Goal: Find specific page/section: Find specific page/section

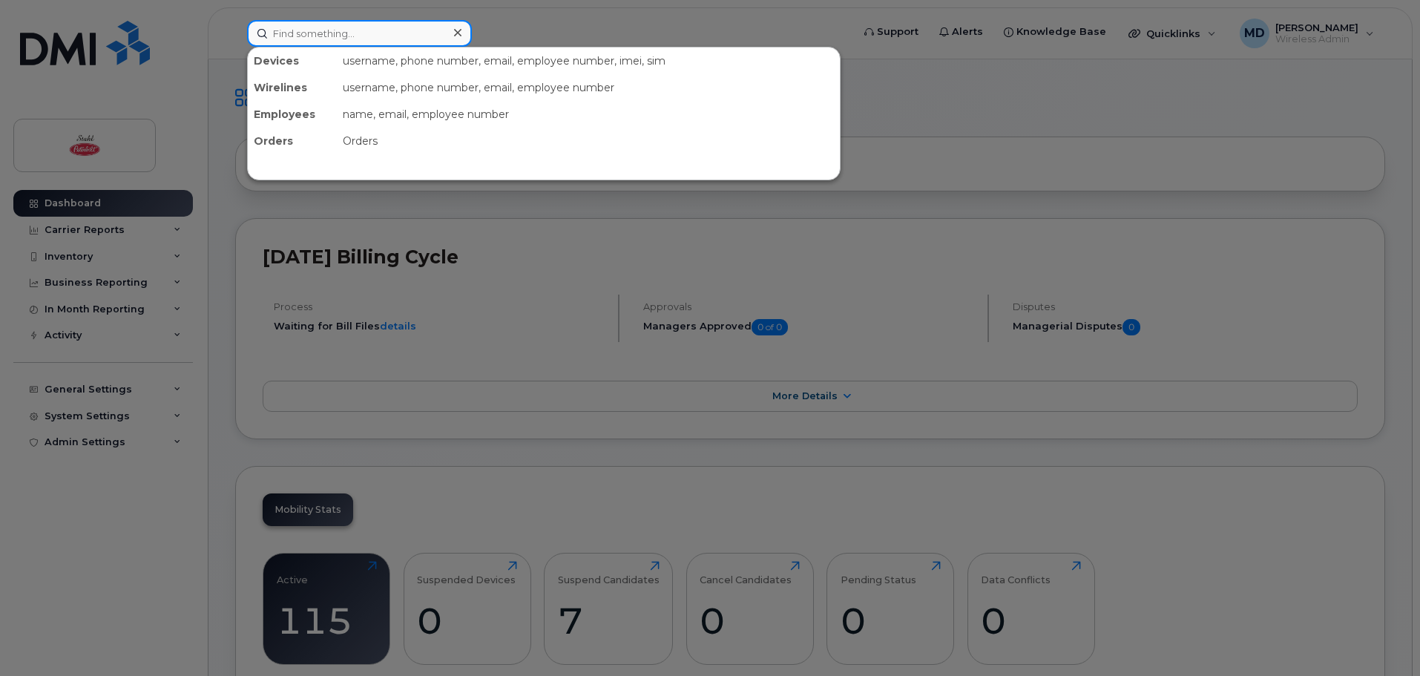
click at [341, 28] on input at bounding box center [359, 33] width 225 height 27
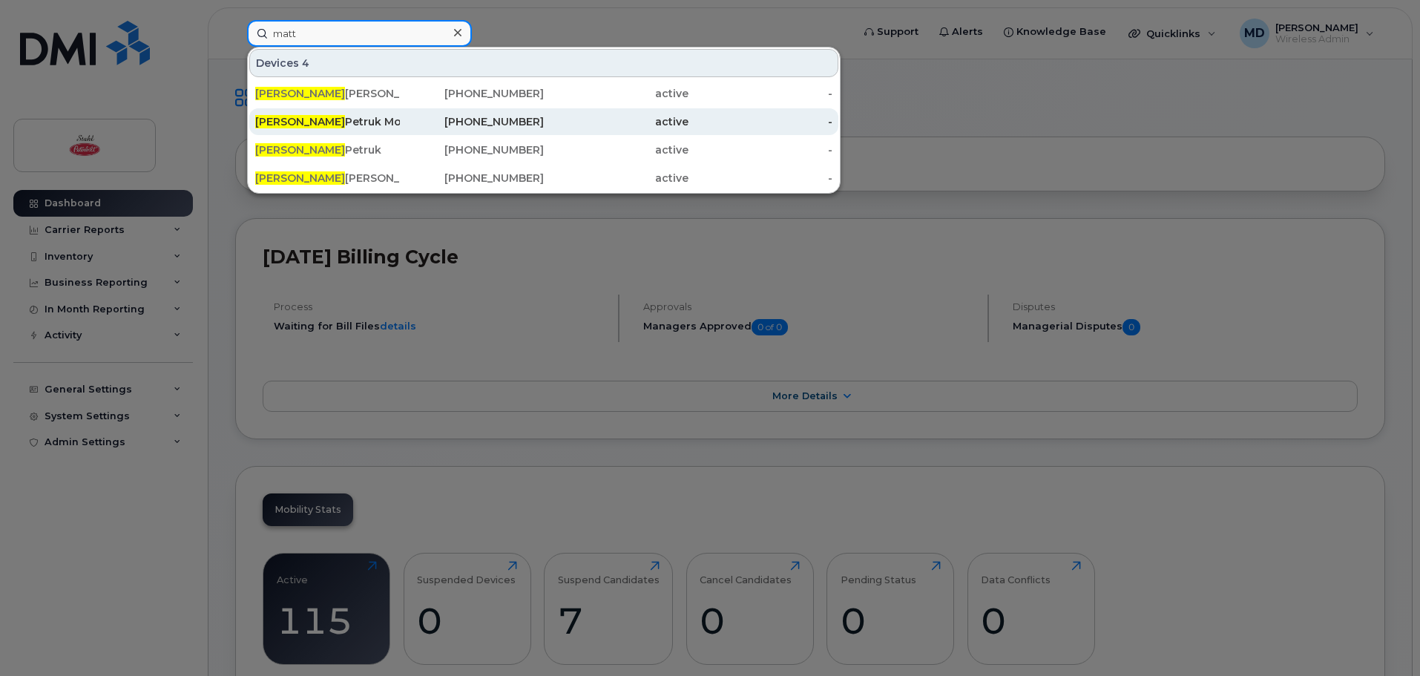
type input "matt"
click at [338, 119] on div "Matt Petruk Mobile Hub" at bounding box center [327, 121] width 145 height 15
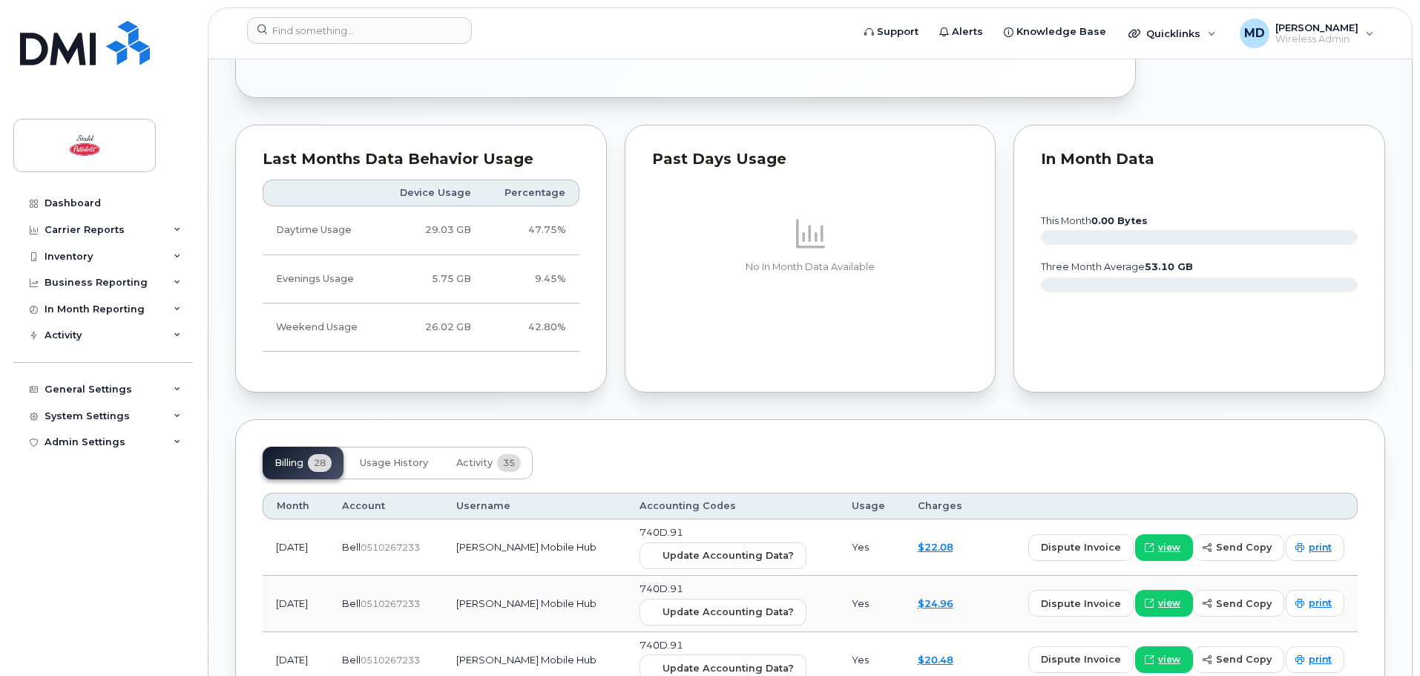
scroll to position [1113, 0]
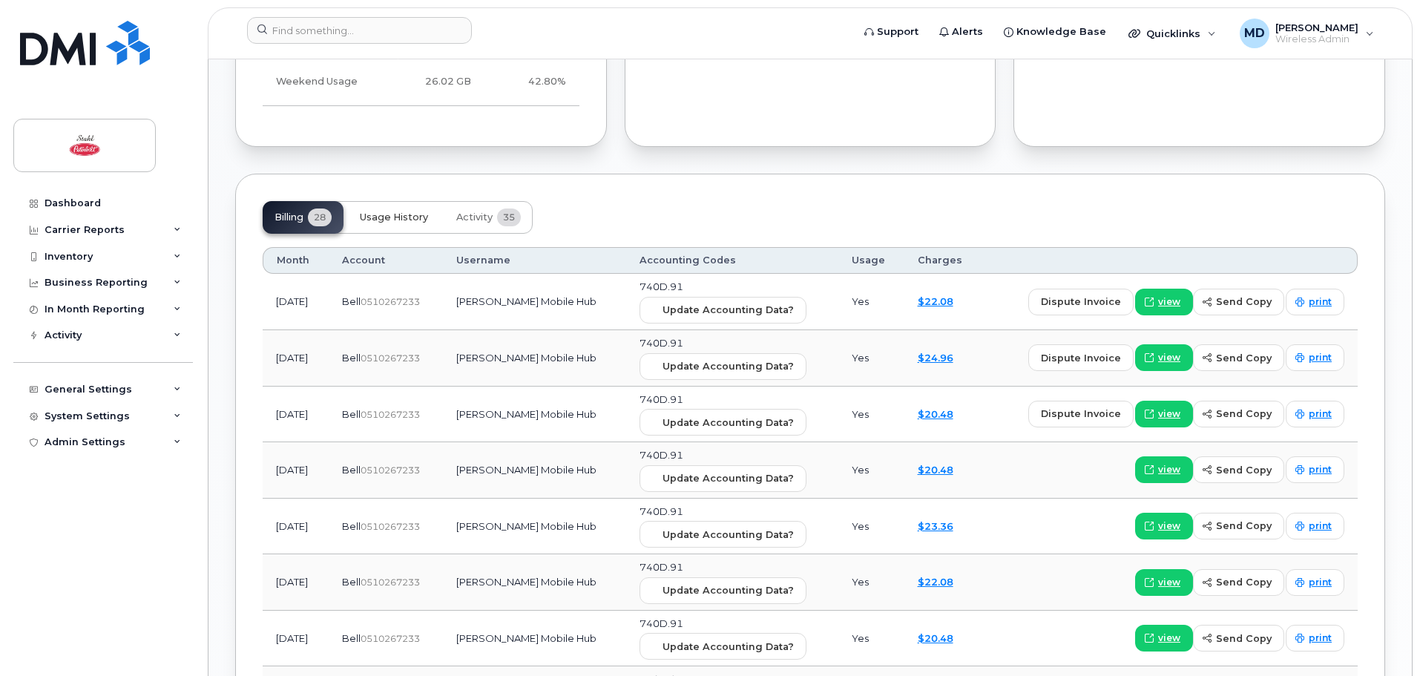
click at [418, 220] on span "Usage History" at bounding box center [394, 217] width 68 height 12
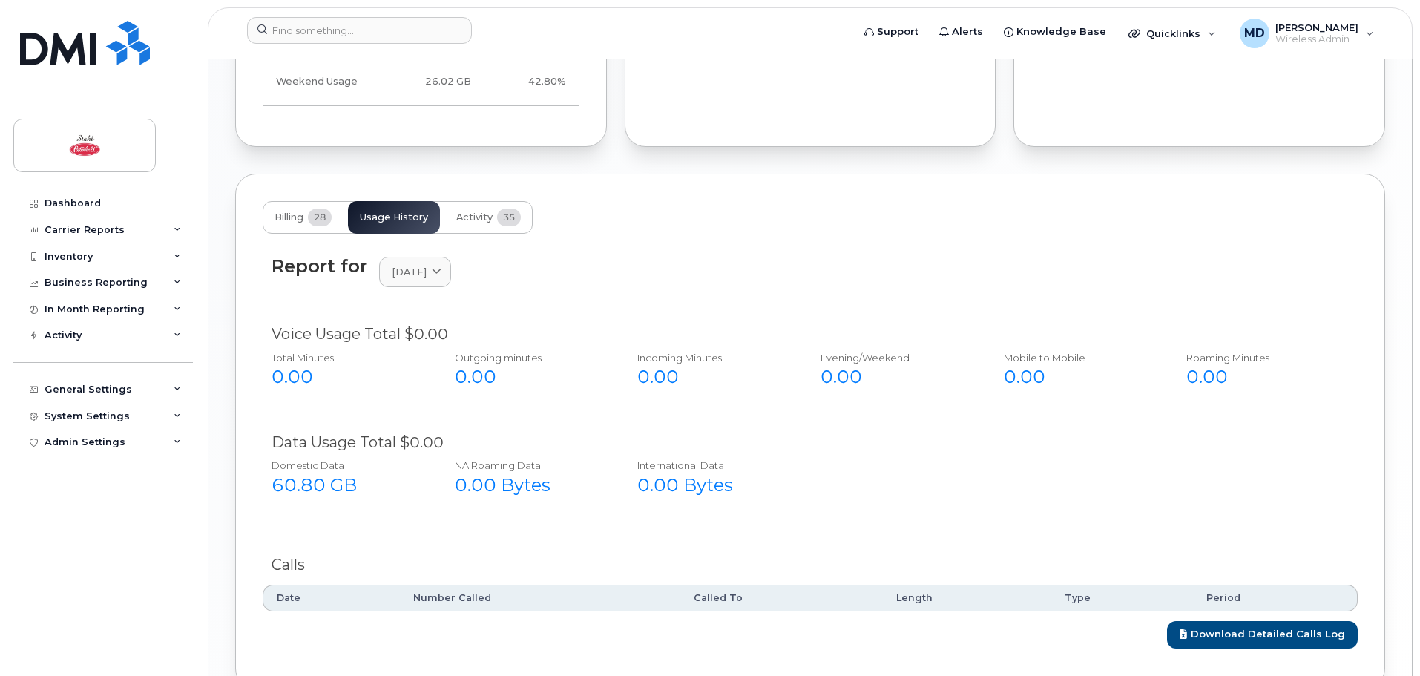
scroll to position [1200, 0]
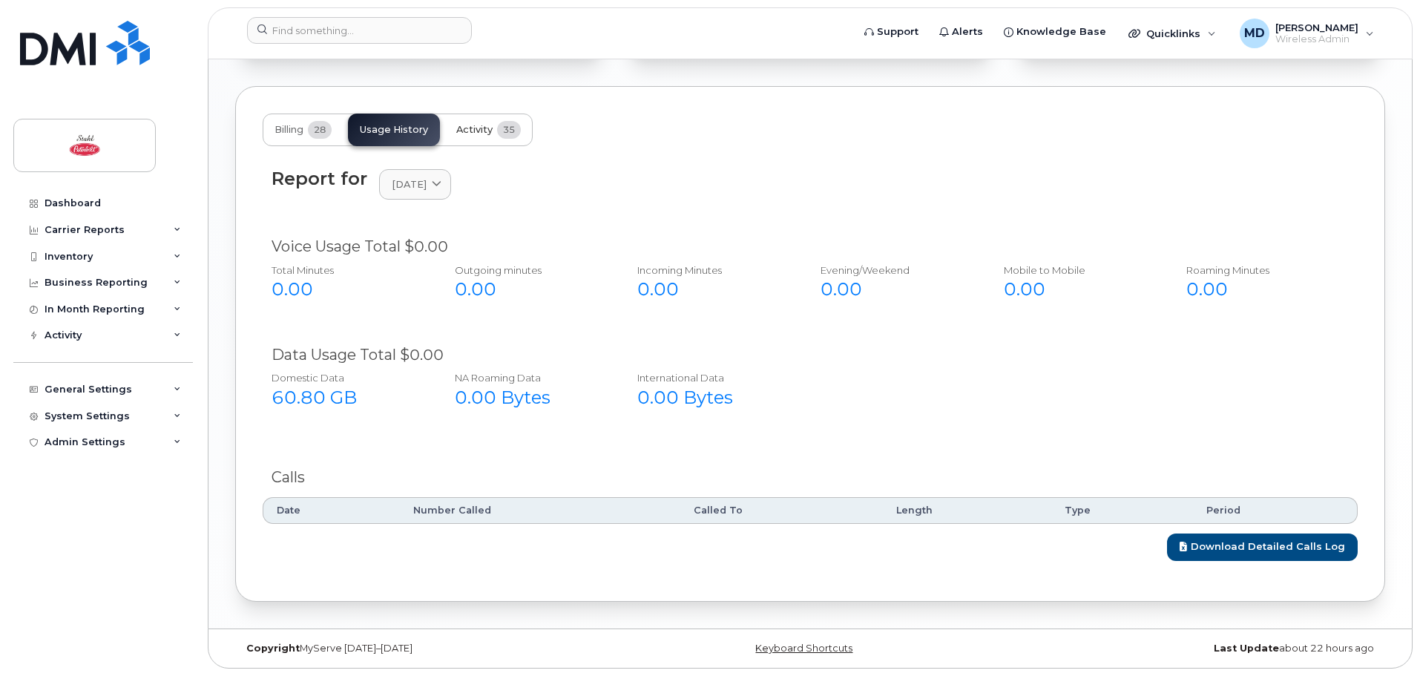
click at [503, 131] on span "35" at bounding box center [509, 130] width 24 height 18
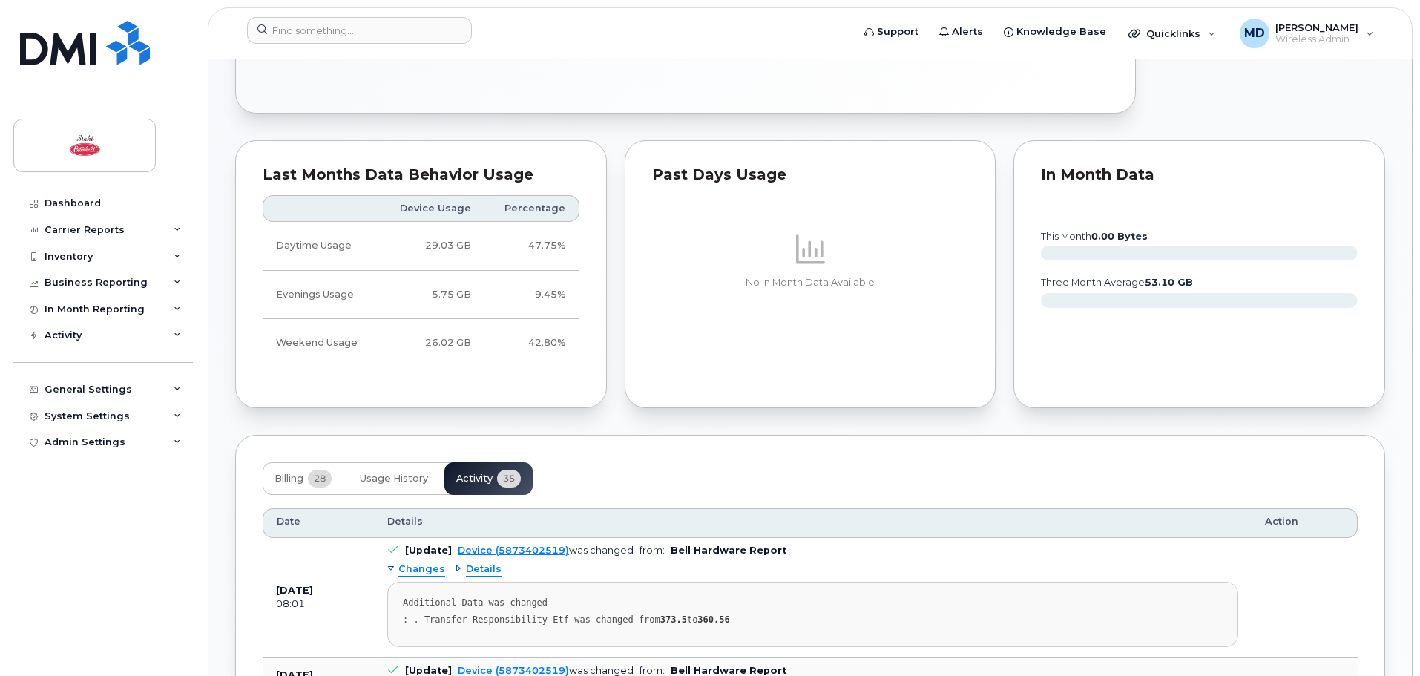
scroll to position [816, 0]
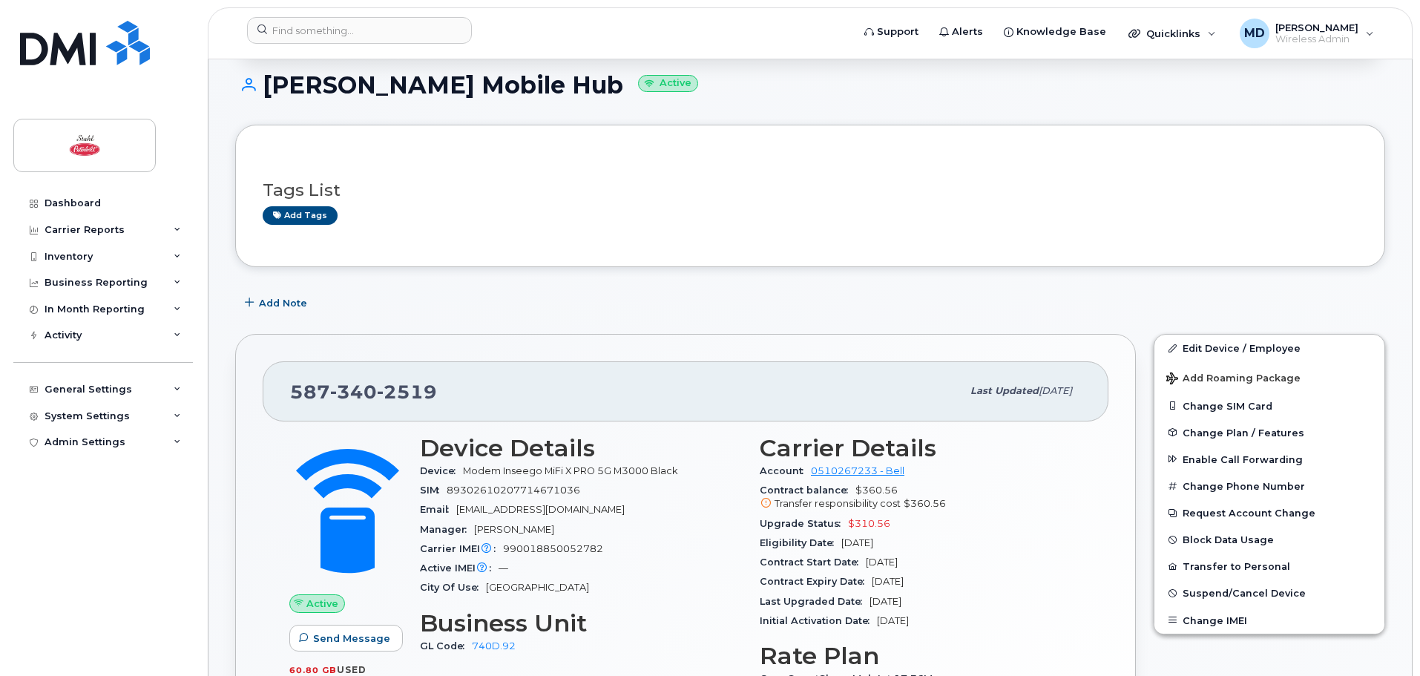
scroll to position [371, 0]
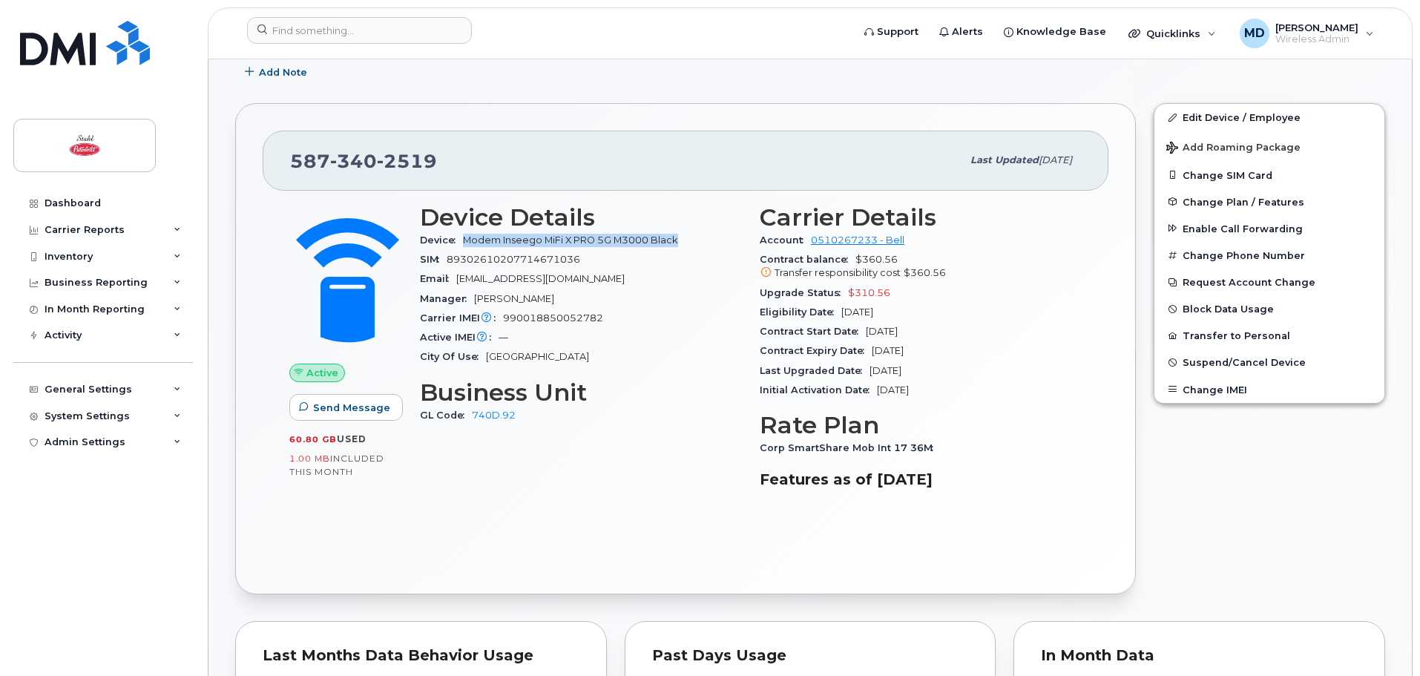
drag, startPoint x: 467, startPoint y: 239, endPoint x: 687, endPoint y: 238, distance: 220.3
click at [687, 238] on div "Device Modem Inseego MiFi X PRO 5G M3000 Black" at bounding box center [581, 240] width 322 height 19
copy span "Modem Inseego MiFi X PRO 5G M3000 Black"
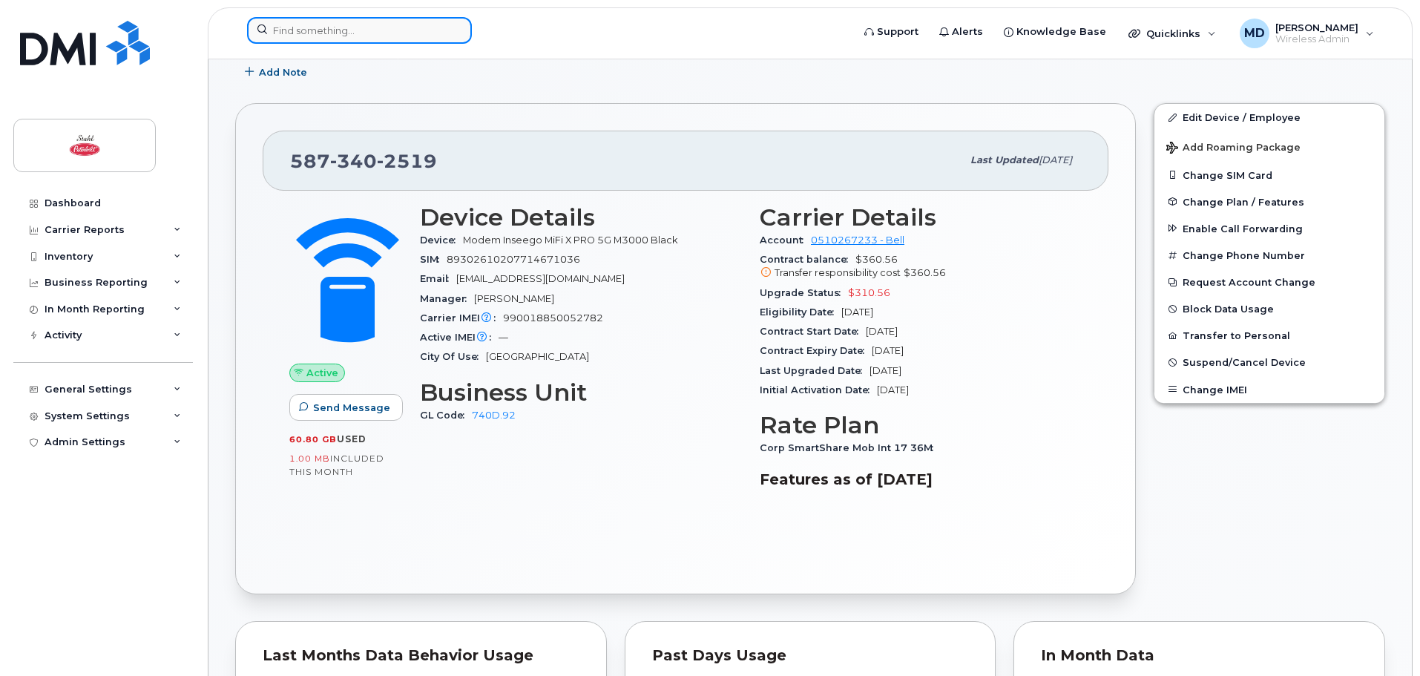
click at [326, 30] on input at bounding box center [359, 30] width 225 height 27
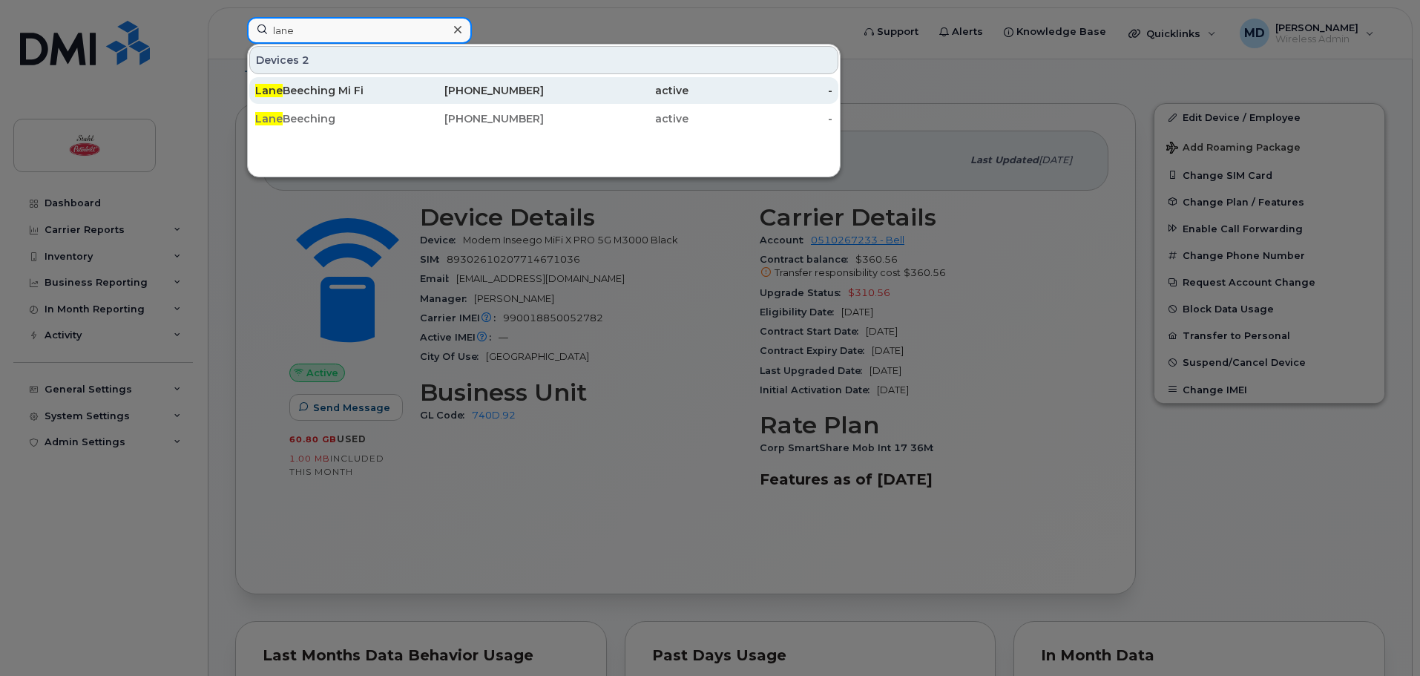
type input "lane"
click at [332, 93] on div "[PERSON_NAME] Mi Fi" at bounding box center [327, 90] width 145 height 15
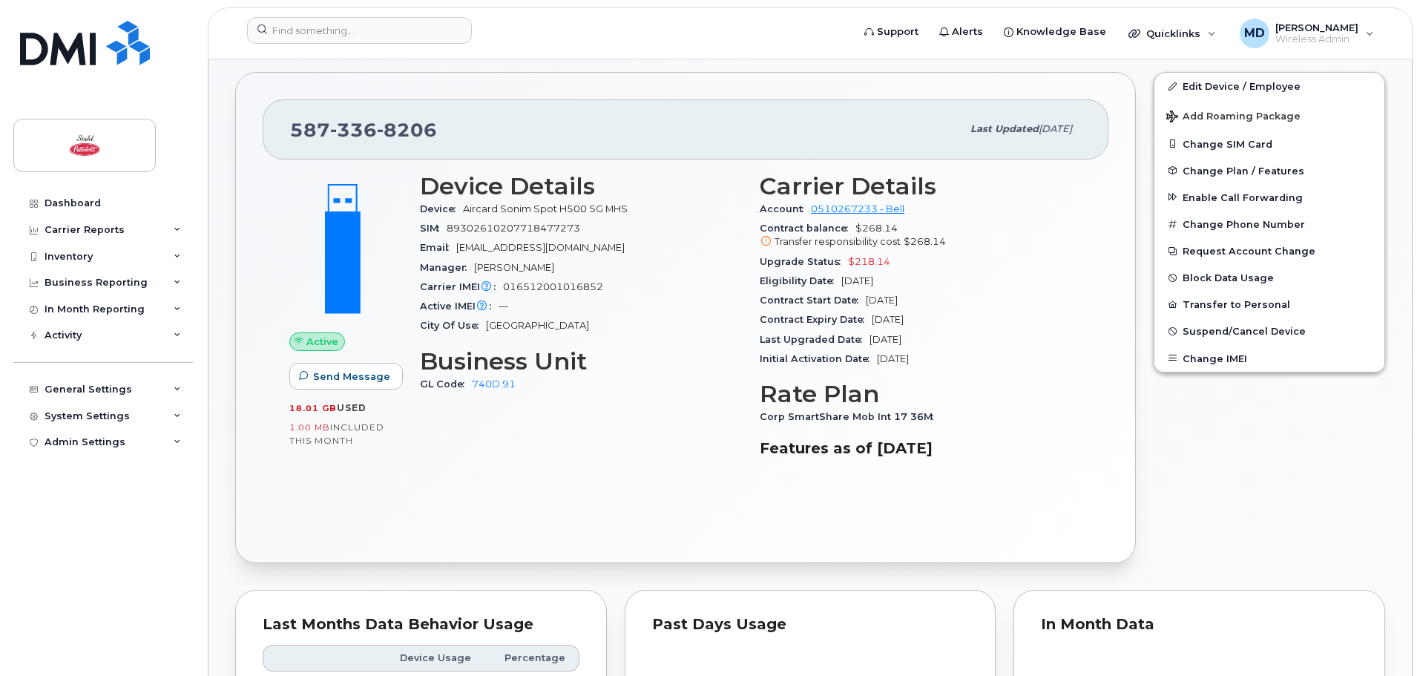
scroll to position [371, 0]
